Goal: Contribute content: Add original content to the website for others to see

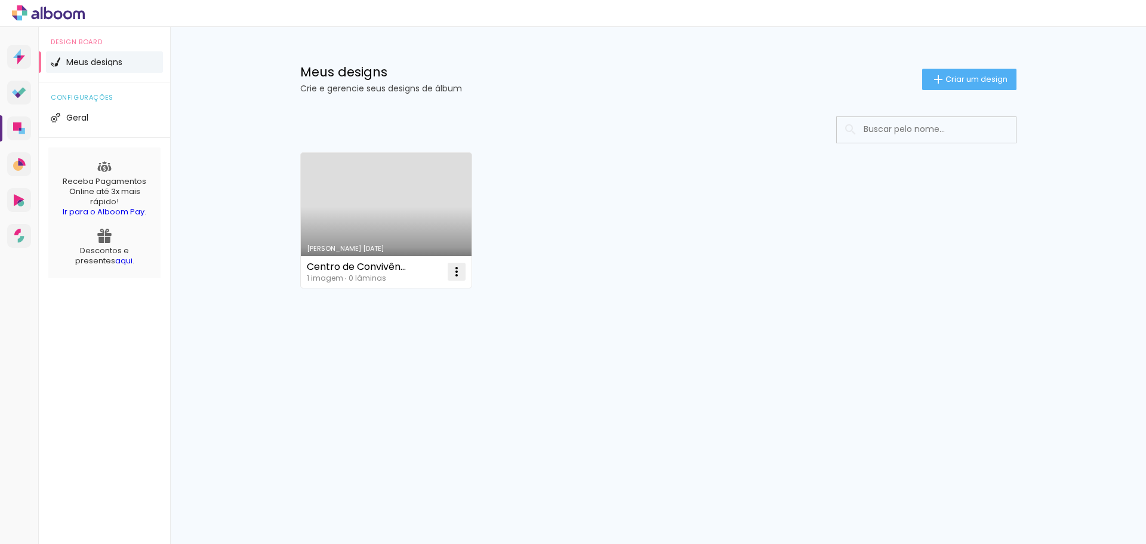
click at [459, 277] on iron-icon at bounding box center [457, 271] width 14 height 14
click at [428, 302] on paper-item "Abrir" at bounding box center [408, 299] width 119 height 24
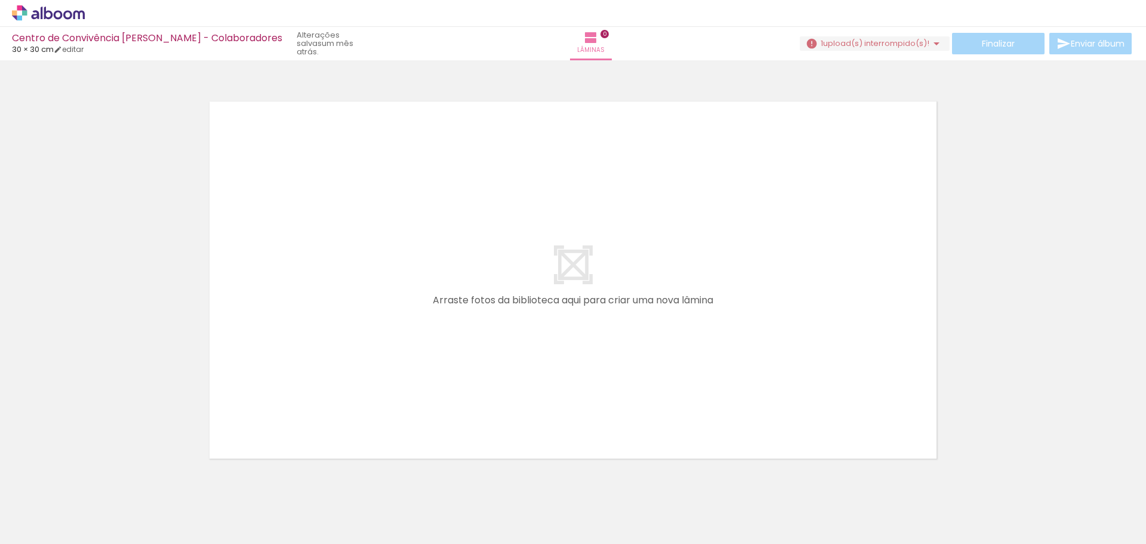
click at [556, 326] on quentale-layouter at bounding box center [573, 280] width 740 height 370
click at [117, 507] on div at bounding box center [119, 503] width 59 height 59
click at [116, 506] on div at bounding box center [119, 503] width 59 height 59
click at [51, 532] on span "Adicionar Fotos" at bounding box center [42, 527] width 36 height 13
click at [0, 0] on input "file" at bounding box center [0, 0] width 0 height 0
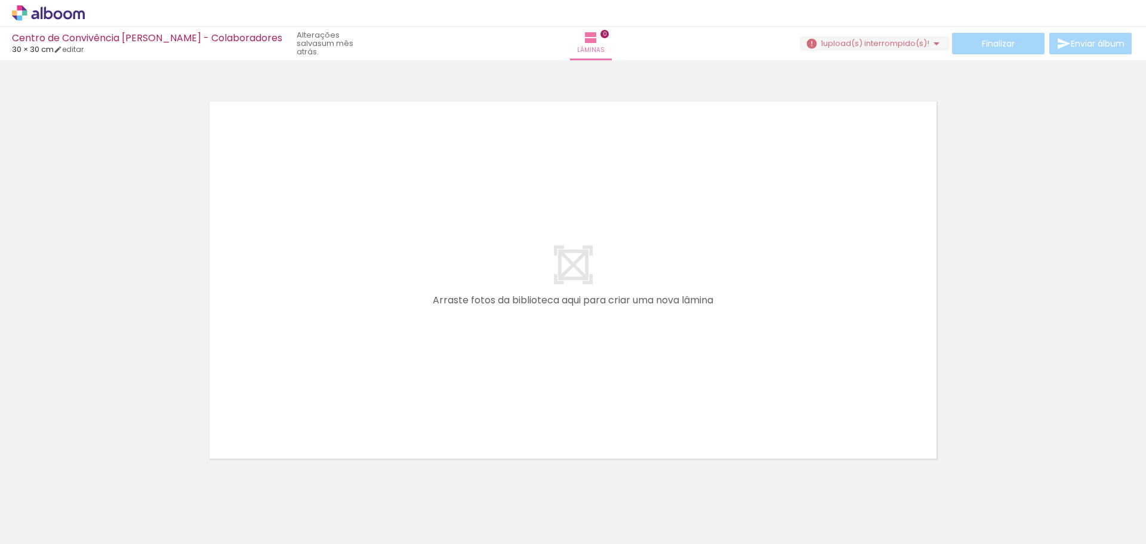
drag, startPoint x: 562, startPoint y: 246, endPoint x: 907, endPoint y: 127, distance: 364.9
click at [884, 134] on quentale-layouter at bounding box center [573, 280] width 740 height 370
click at [826, 45] on span "upload(s) interrompido(s)!" at bounding box center [876, 43] width 106 height 11
click at [836, 66] on div "IRS00133-Editar.tif" at bounding box center [819, 66] width 35 height 14
click at [36, 14] on icon at bounding box center [35, 14] width 8 height 9
